Goal: Information Seeking & Learning: Learn about a topic

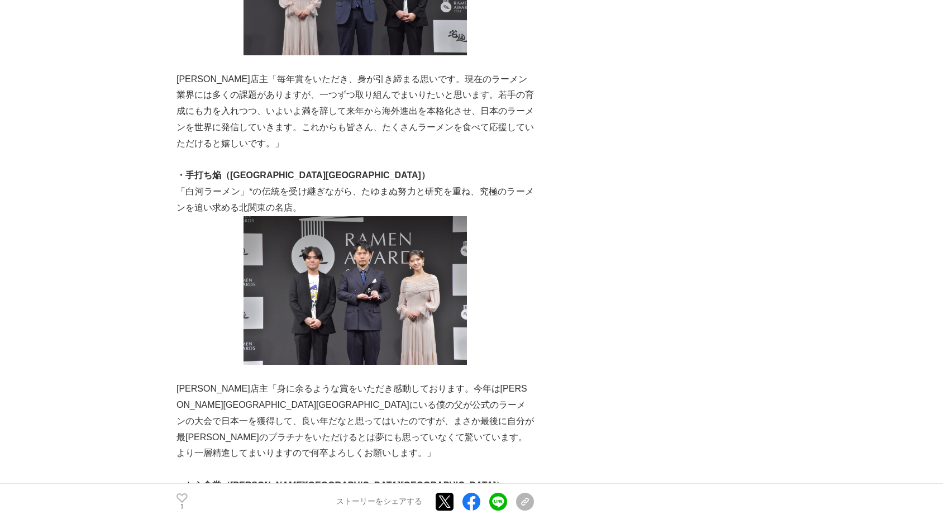
scroll to position [2123, 0]
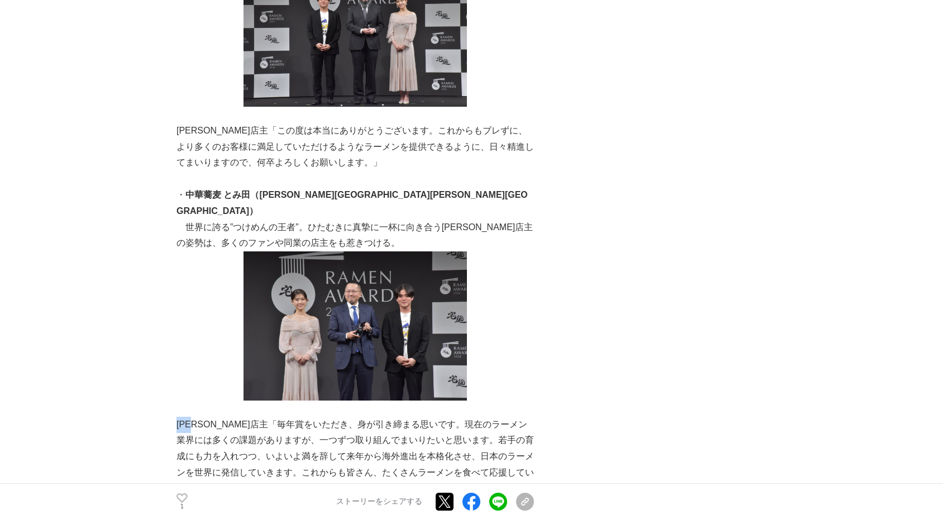
drag, startPoint x: 179, startPoint y: 286, endPoint x: 201, endPoint y: 287, distance: 22.3
click at [201, 417] on p "[PERSON_NAME]店主「毎年賞をいただき、身が引き締まる思いです。現在のラーメン業界には多くの課題がありますが、一つずつ取り組んでまいりたいと思います…" at bounding box center [354, 457] width 357 height 80
copy p "[PERSON_NAME]"
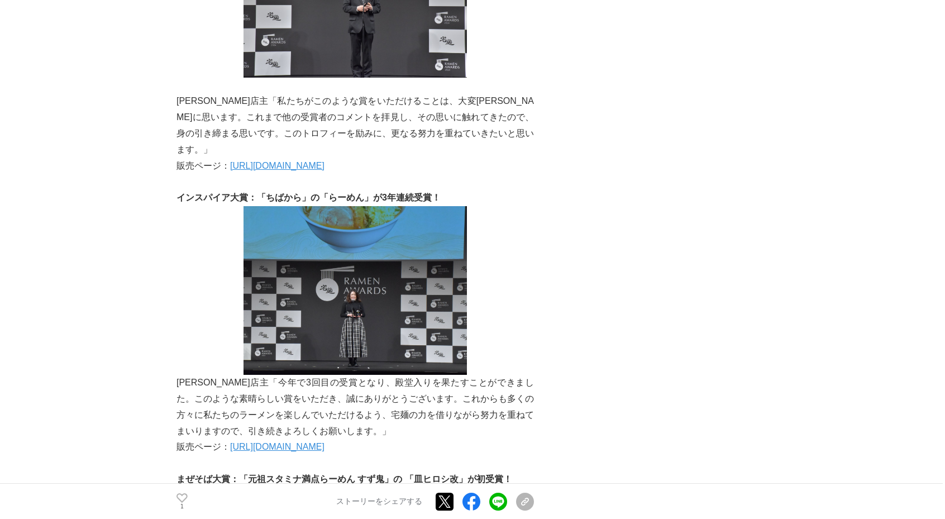
scroll to position [4447, 0]
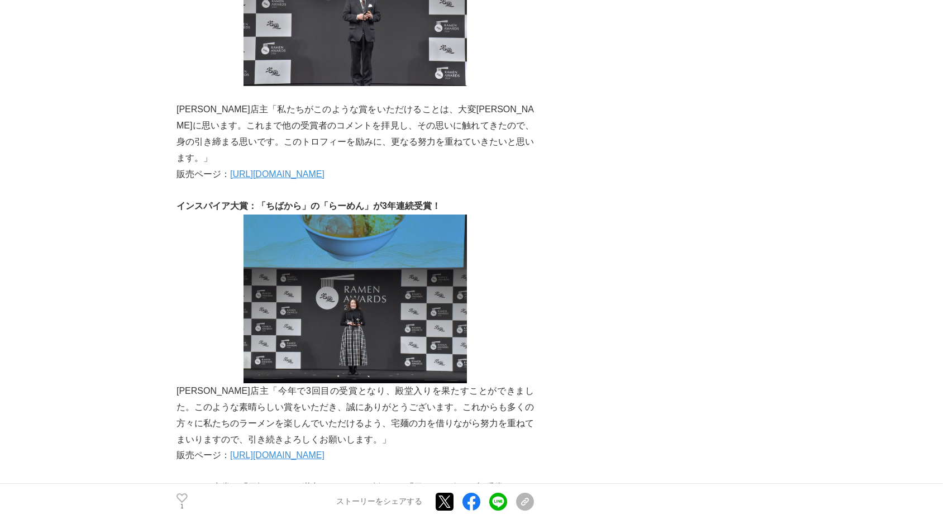
click at [324, 450] on link "[URL][DOMAIN_NAME]" at bounding box center [277, 454] width 94 height 9
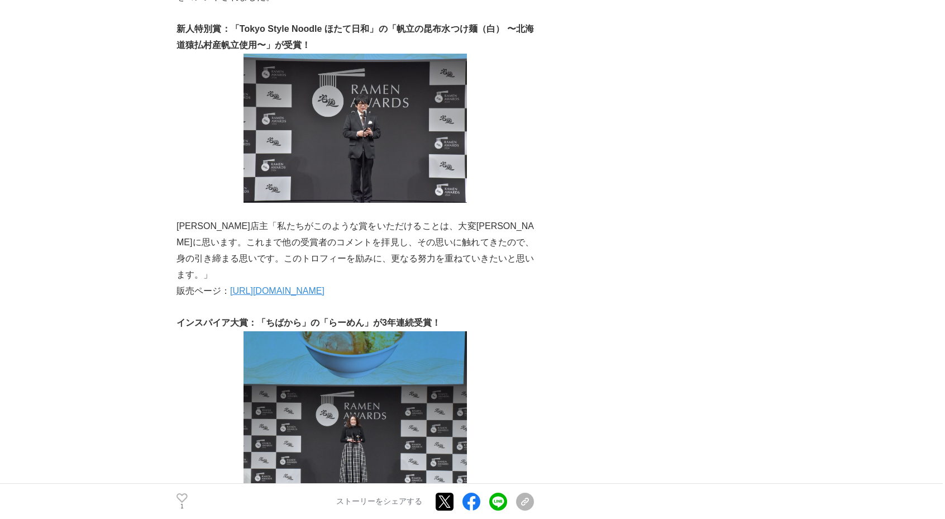
scroll to position [4325, 0]
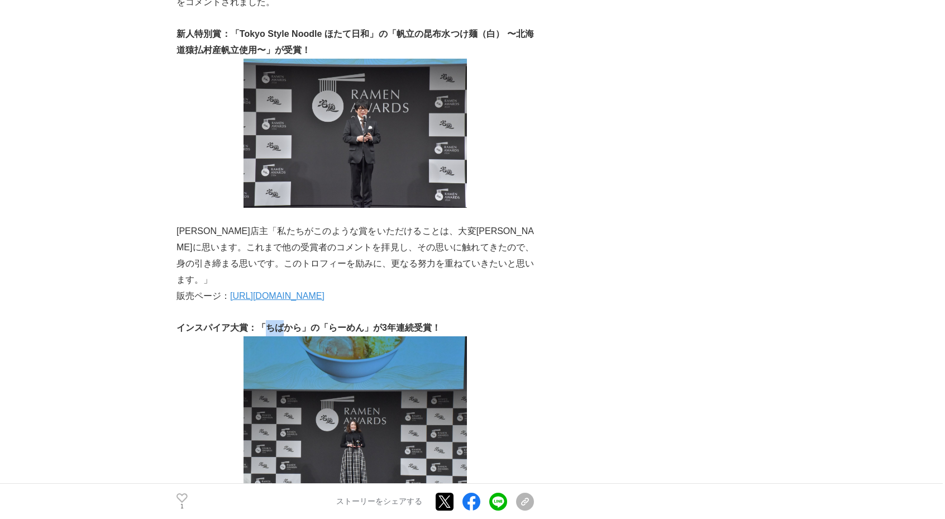
drag, startPoint x: 266, startPoint y: 108, endPoint x: 289, endPoint y: 108, distance: 22.9
click at [289, 323] on strong "インスパイア大賞：「ちばから」の「らーめん」が3年連続受賞！" at bounding box center [308, 327] width 264 height 9
click at [267, 323] on strong "インスパイア大賞：「ちばから」の「らーめん」が3年連続受賞！" at bounding box center [308, 327] width 264 height 9
drag, startPoint x: 266, startPoint y: 108, endPoint x: 304, endPoint y: 109, distance: 37.4
click at [304, 323] on strong "インスパイア大賞：「ちばから」の「らーめん」が3年連続受賞！" at bounding box center [308, 327] width 264 height 9
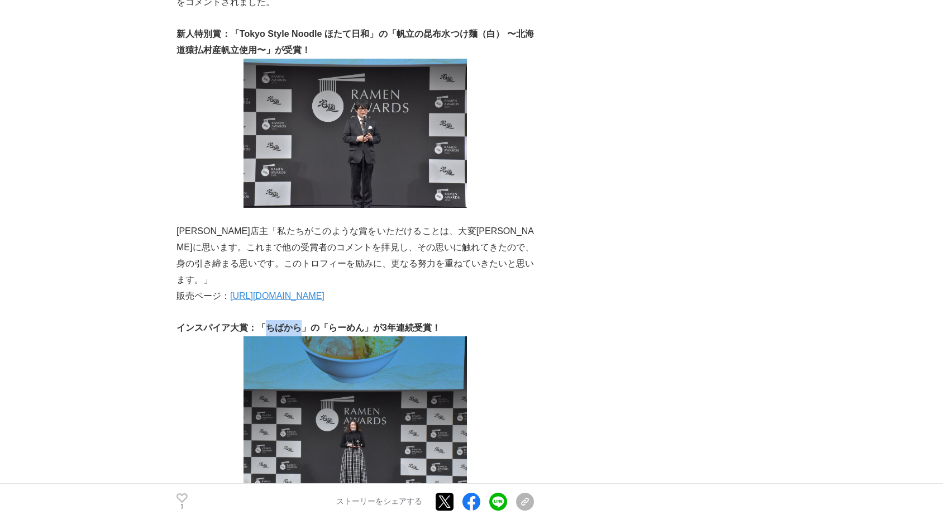
copy strong "ちばから"
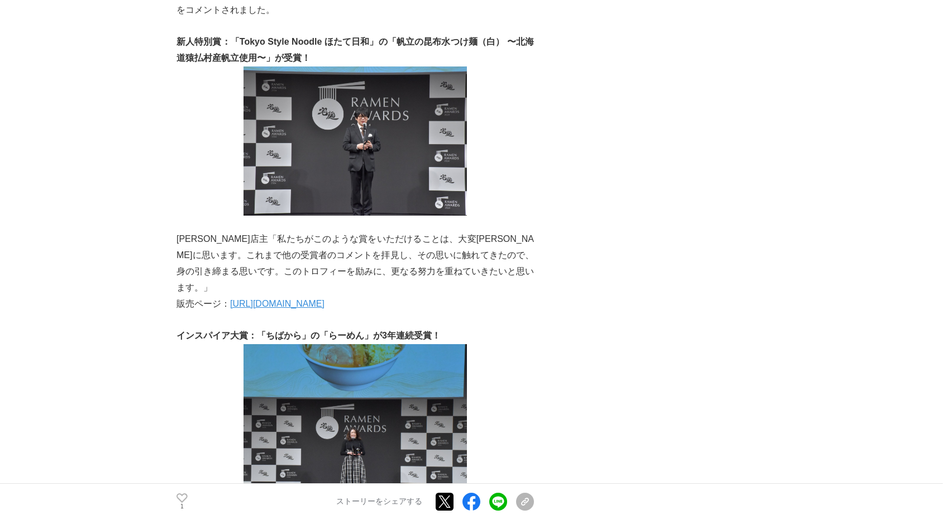
scroll to position [4245, 0]
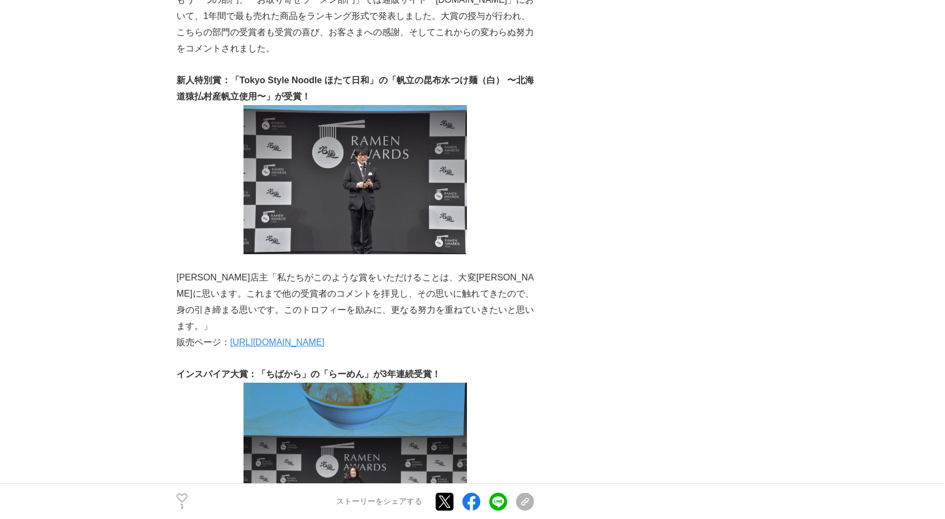
scroll to position [4278, 0]
